Goal: Ask a question

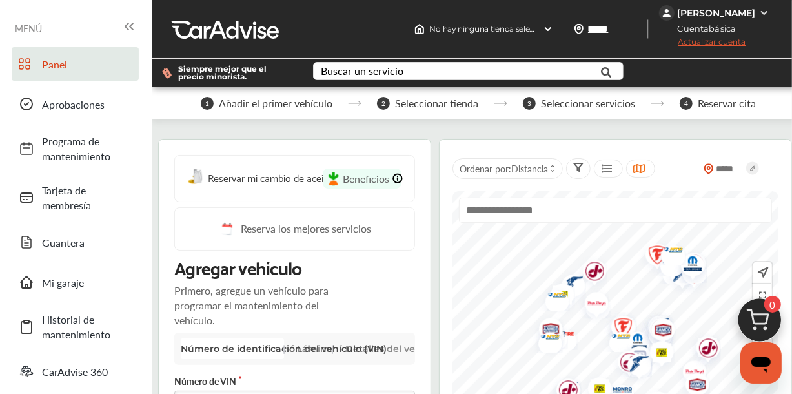
click at [762, 318] on img at bounding box center [760, 323] width 62 height 62
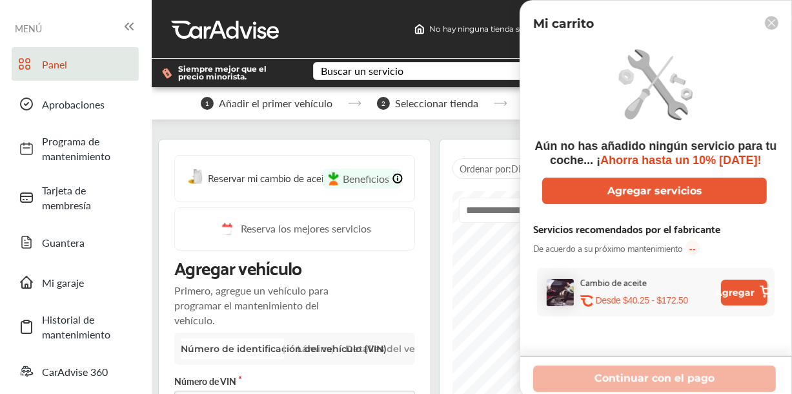
click at [774, 24] on rect at bounding box center [772, 23] width 14 height 14
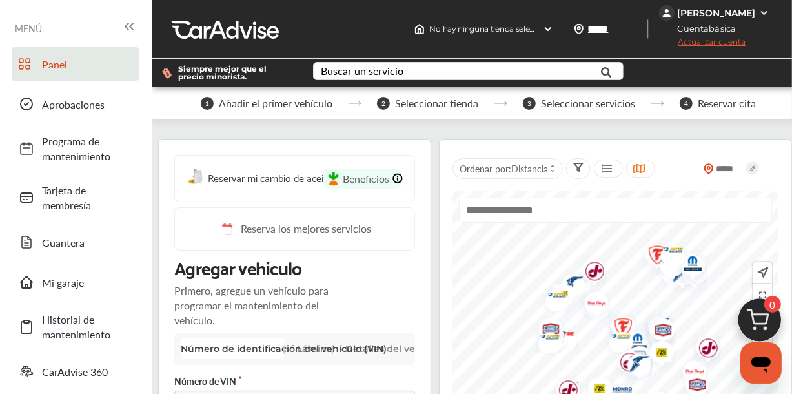
click at [759, 362] on icon "Abrir ventana de mensajería" at bounding box center [760, 363] width 19 height 15
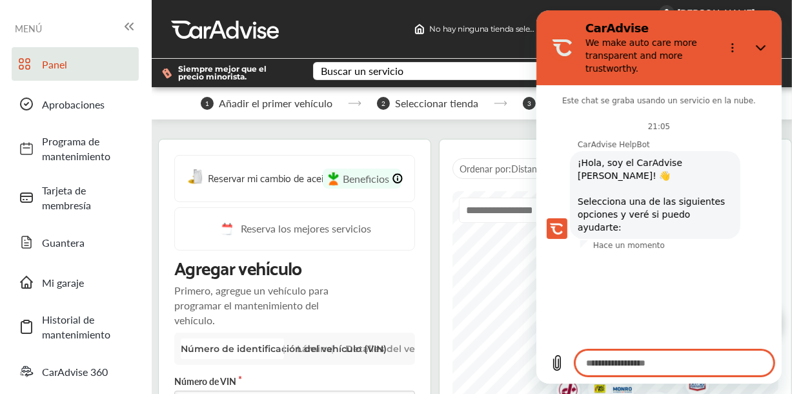
scroll to position [63, 0]
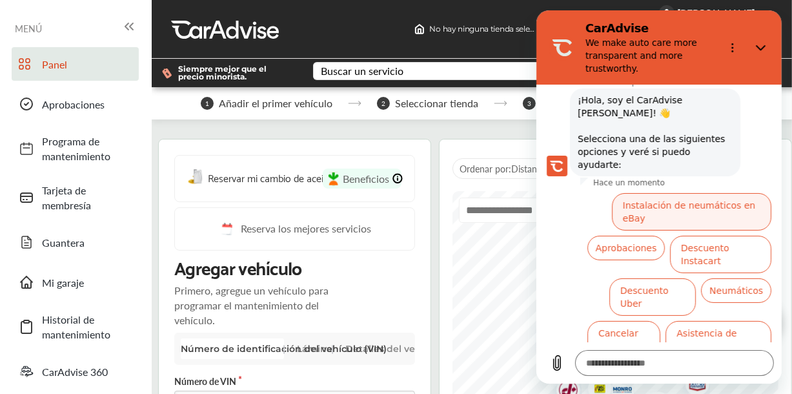
click at [669, 193] on button "Instalación de neumáticos en eBay" at bounding box center [690, 211] width 159 height 37
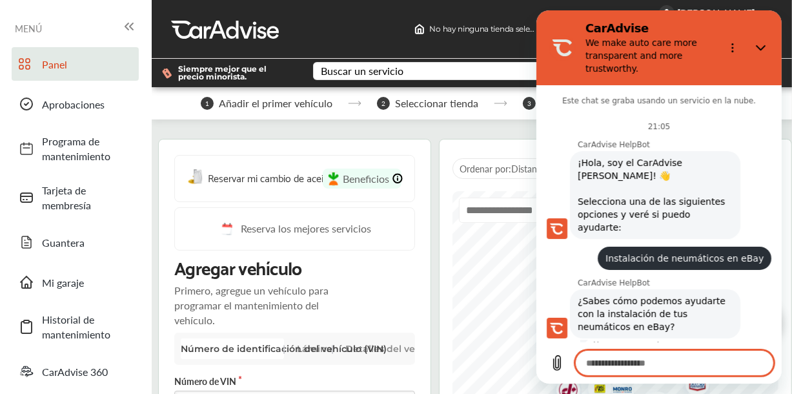
scroll to position [44, 0]
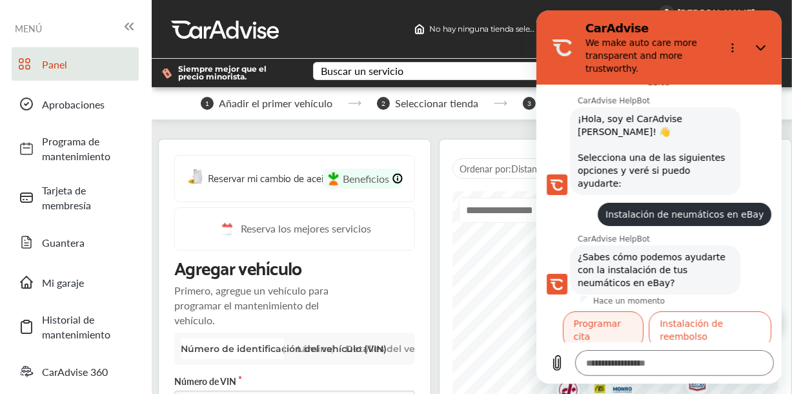
click at [593, 311] on button "Programar cita" at bounding box center [602, 329] width 81 height 37
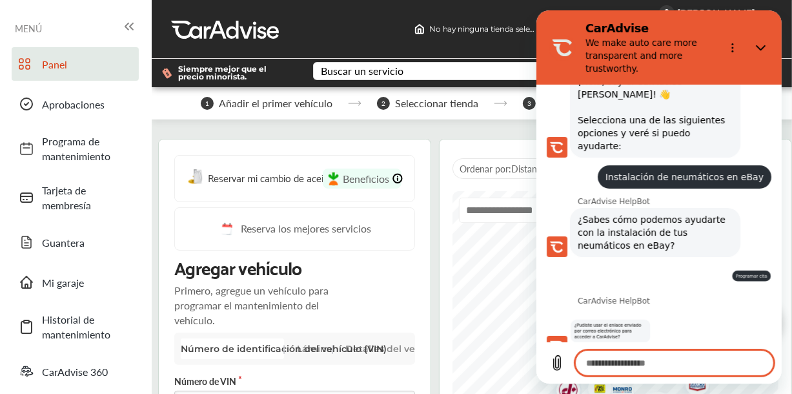
scroll to position [114, 0]
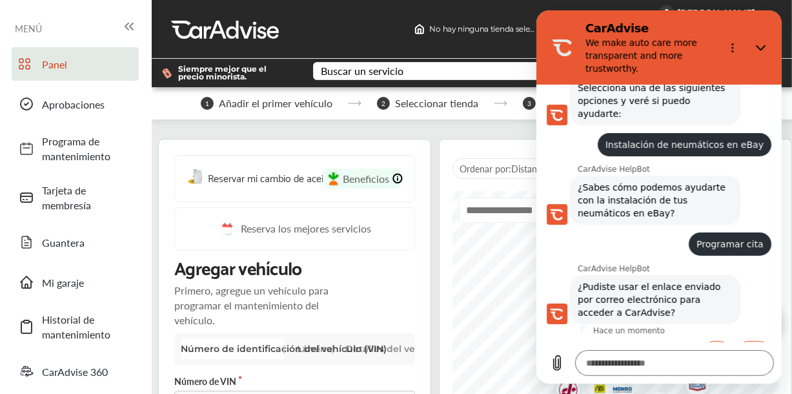
click at [706, 341] on button "Sí" at bounding box center [717, 353] width 30 height 25
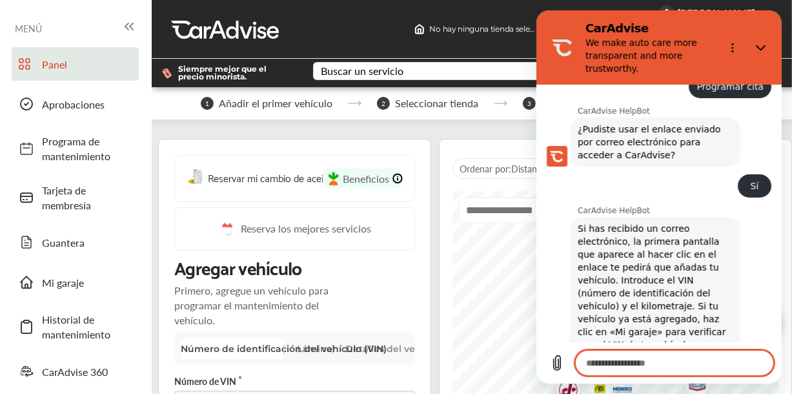
scroll to position [358, 0]
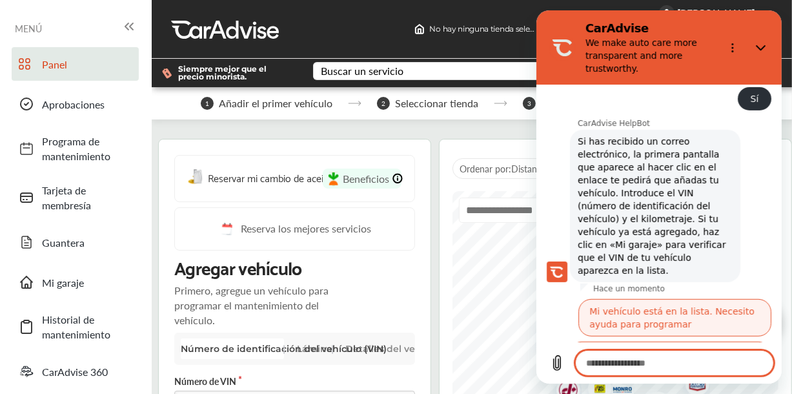
click at [700, 299] on button "Mi vehículo está en la lista. Necesito ayuda para programar" at bounding box center [674, 317] width 193 height 37
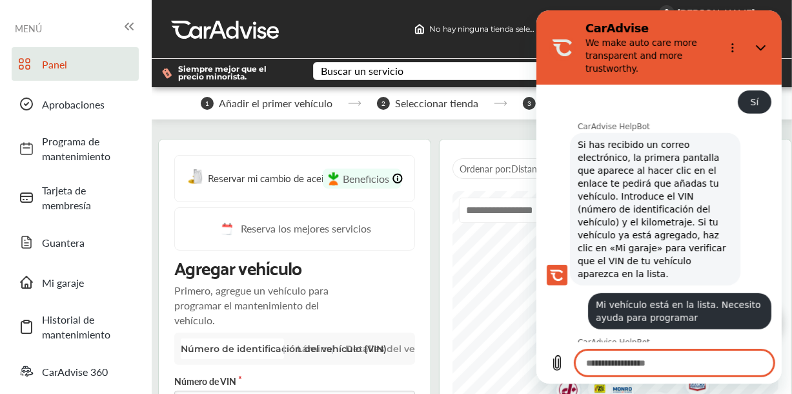
scroll to position [593, 0]
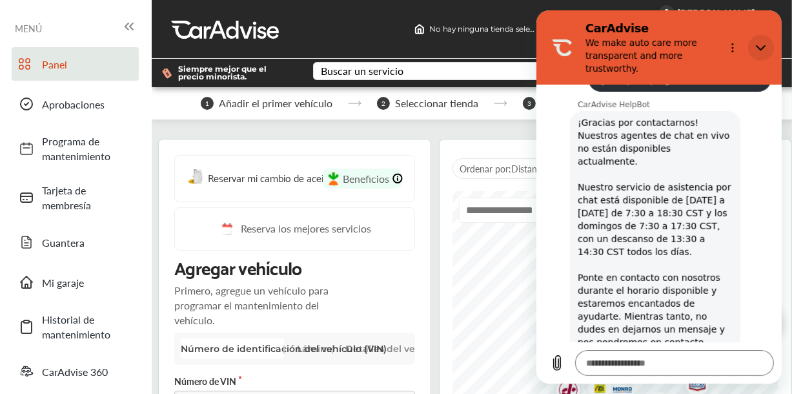
click at [757, 45] on icon "Cerrar" at bounding box center [760, 48] width 10 height 10
type textarea "*"
